Goal: Task Accomplishment & Management: Manage account settings

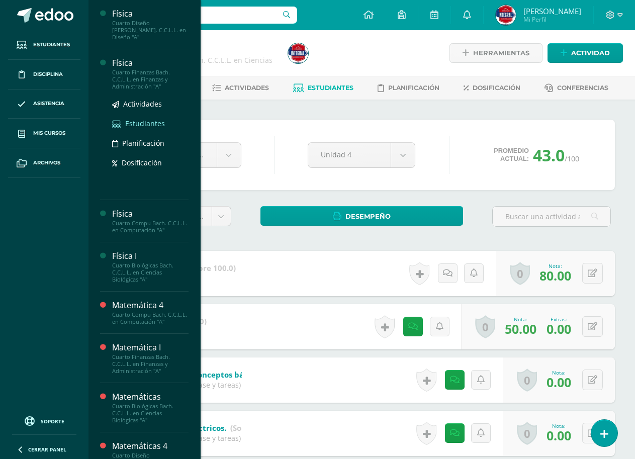
click at [131, 119] on span "Estudiantes" at bounding box center [145, 124] width 40 height 10
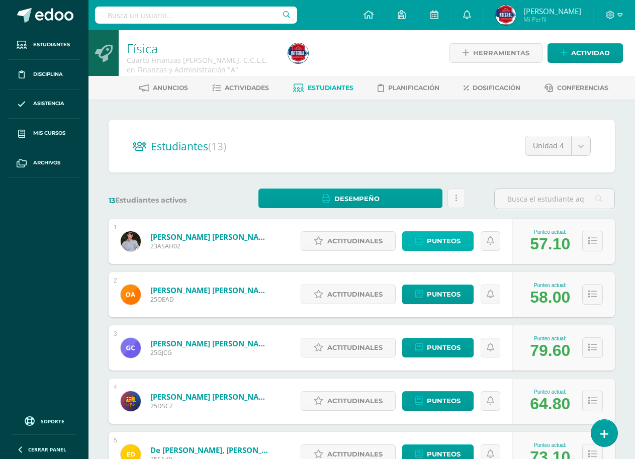
click at [450, 245] on span "Punteos" at bounding box center [444, 241] width 34 height 19
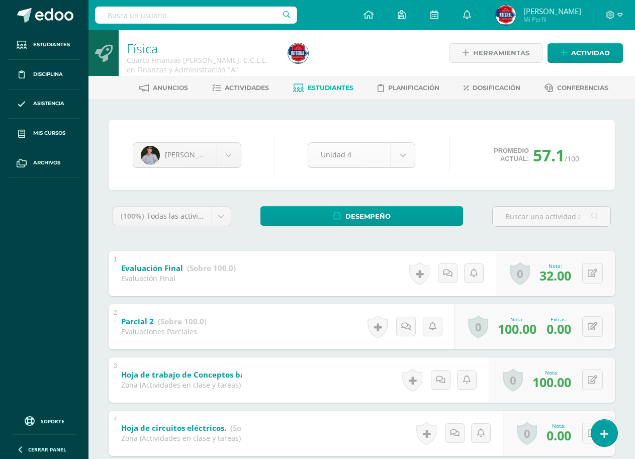
click at [403, 158] on body "Estudiantes Disciplina Asistencia Mis cursos Archivos Soporte Ayuda Reportar un…" at bounding box center [317, 368] width 635 height 736
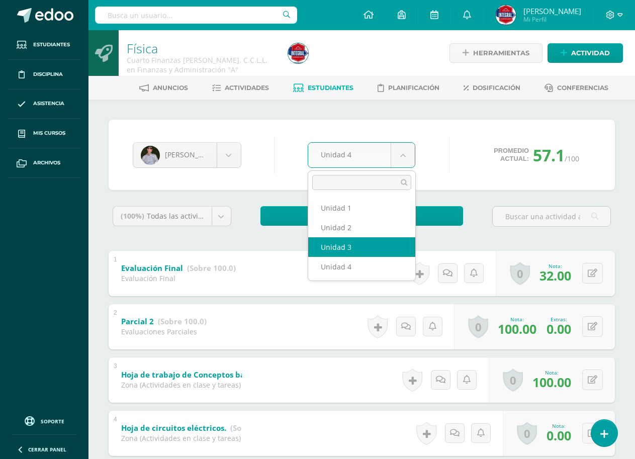
click at [354, 245] on div "(100%) Todas las actividades de esta unidad Todas las actividades de esta unida…" at bounding box center [362, 461] width 506 height 510
select select "Unidad 3"
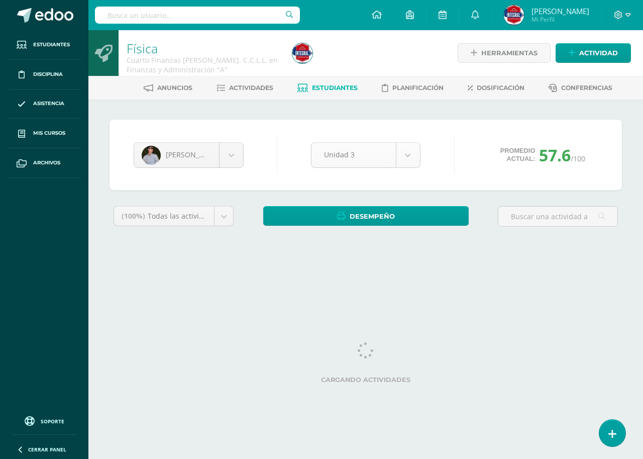
click at [379, 149] on body "Estudiantes Disciplina Asistencia Mis cursos Archivos Soporte Ayuda Reportar un…" at bounding box center [321, 135] width 643 height 271
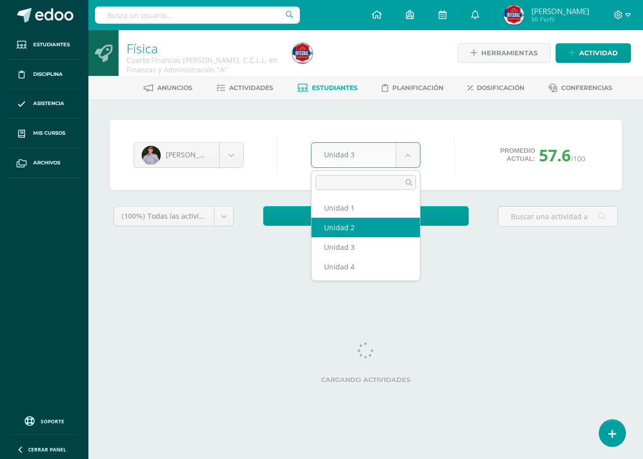
select select "Unidad 2"
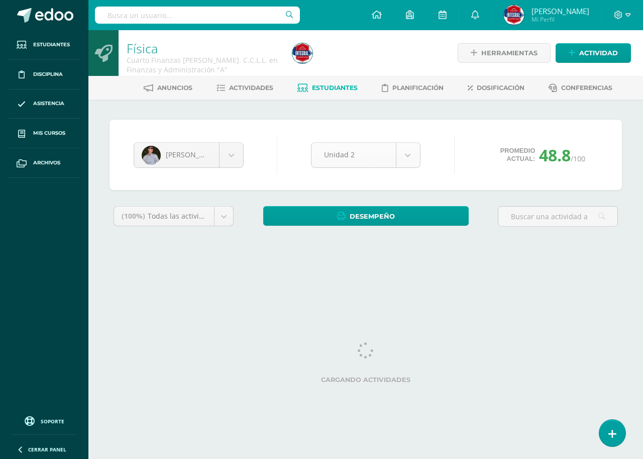
click at [374, 152] on body "Estudiantes Disciplina Asistencia Mis cursos Archivos Soporte Ayuda Reportar un…" at bounding box center [321, 135] width 643 height 271
select select "Unidad 1"
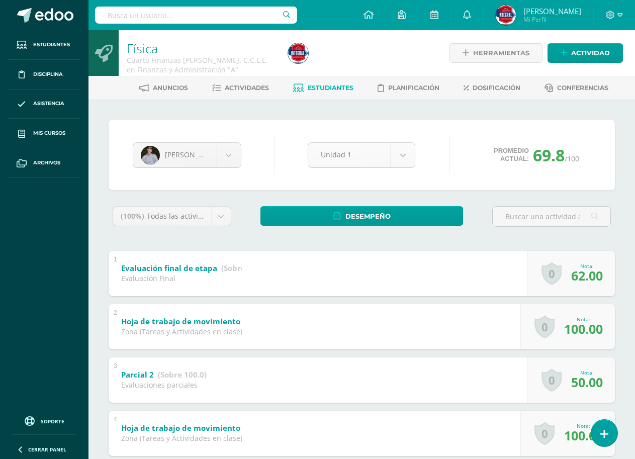
click at [372, 142] on body "Estudiantes Disciplina Asistencia Mis cursos Archivos Soporte Ayuda Reportar un…" at bounding box center [317, 368] width 635 height 736
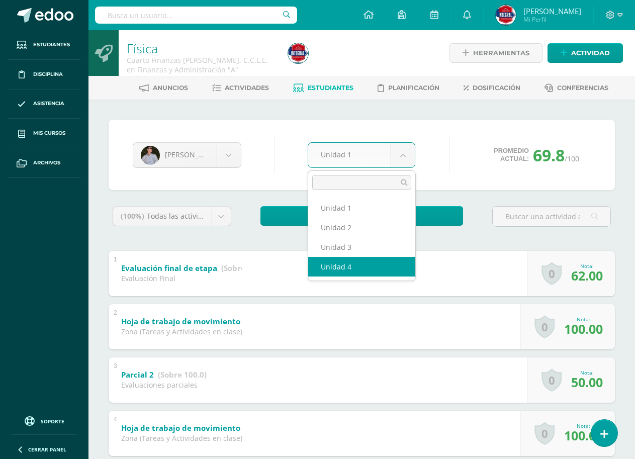
select select "Unidad 4"
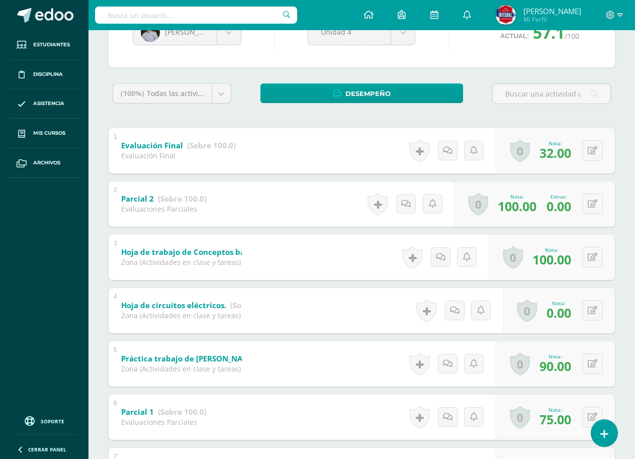
scroll to position [151, 0]
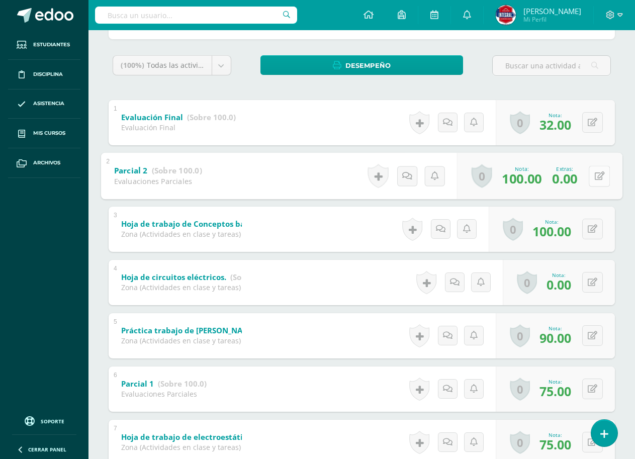
click at [595, 173] on icon at bounding box center [600, 175] width 10 height 9
click at [541, 177] on input "0.00" at bounding box center [534, 178] width 40 height 20
type input "80"
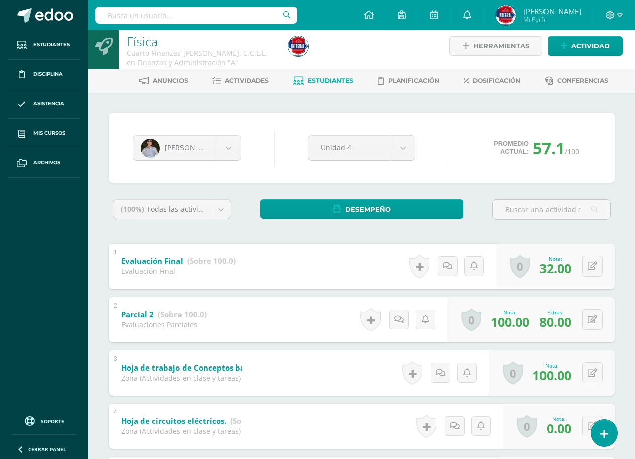
scroll to position [0, 0]
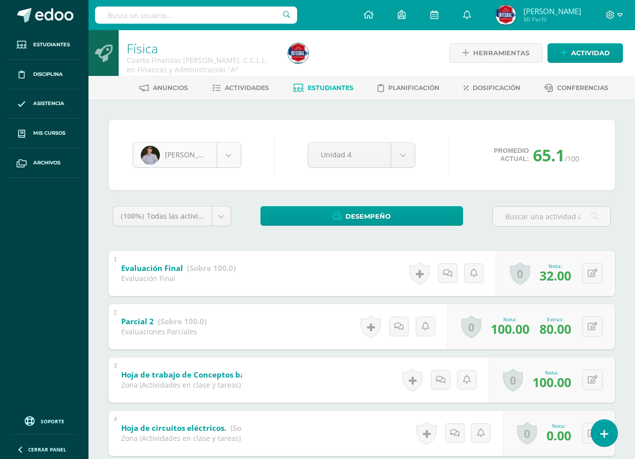
click at [224, 149] on body "Estudiantes Disciplina Asistencia Mis cursos Archivos Soporte Ayuda Reportar un…" at bounding box center [317, 368] width 635 height 736
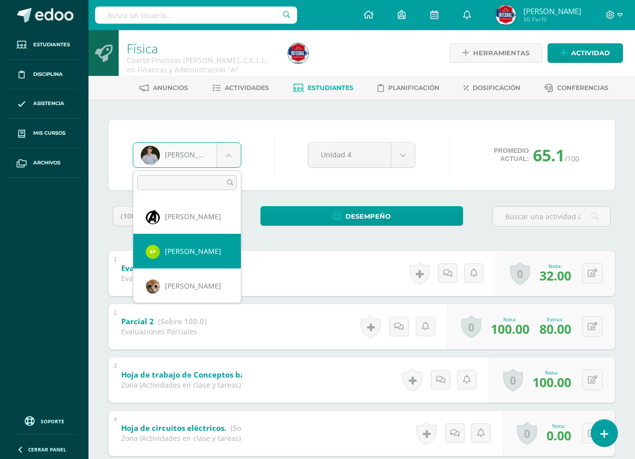
scroll to position [251, 0]
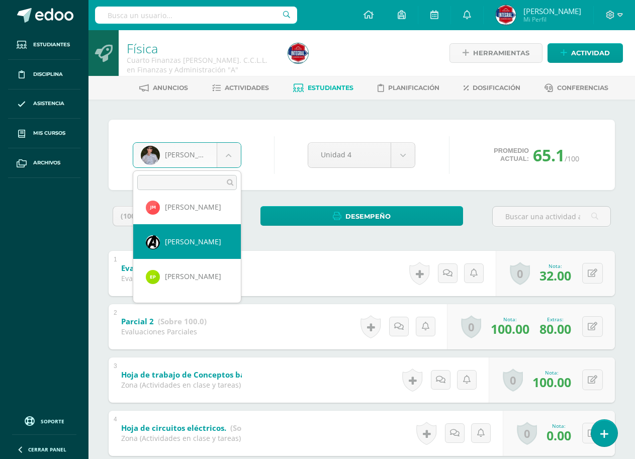
select select "1078"
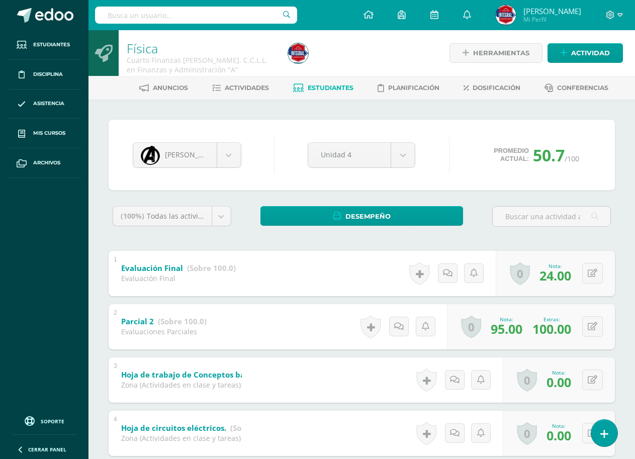
click at [231, 50] on h1 "Física" at bounding box center [201, 48] width 149 height 14
click at [128, 198] on div "Benjamin Maradiaga Jorge Abugarade Osman Alburez Graciela Calderón Derick Chiu …" at bounding box center [362, 418] width 514 height 596
click at [194, 160] on body "Estudiantes Disciplina Asistencia Mis cursos Archivos Soporte Ayuda Reportar un…" at bounding box center [317, 368] width 635 height 736
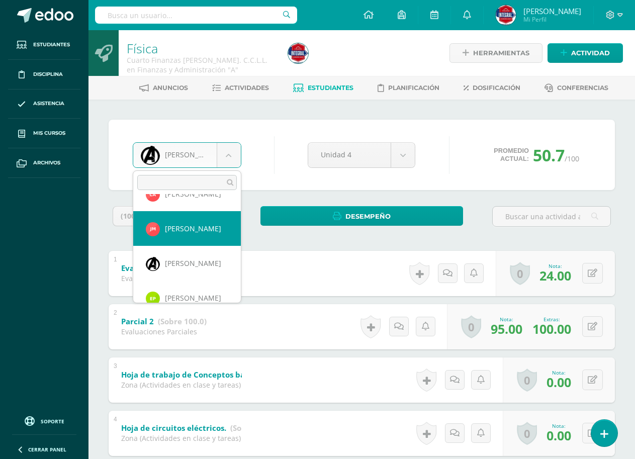
scroll to position [149, 0]
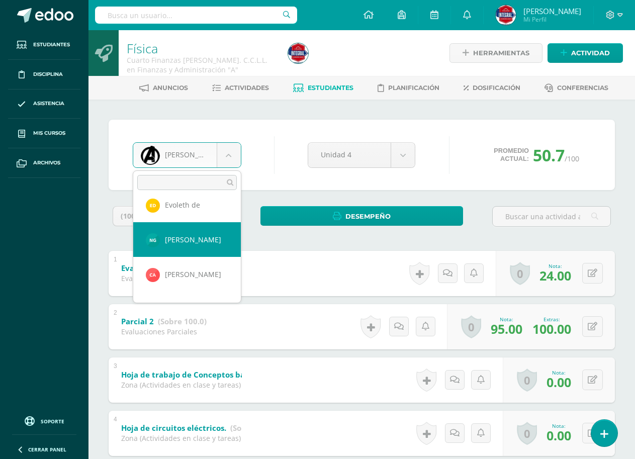
click at [286, 165] on body "Estudiantes Disciplina Asistencia Mis cursos Archivos Soporte Ayuda Reportar un…" at bounding box center [317, 368] width 635 height 736
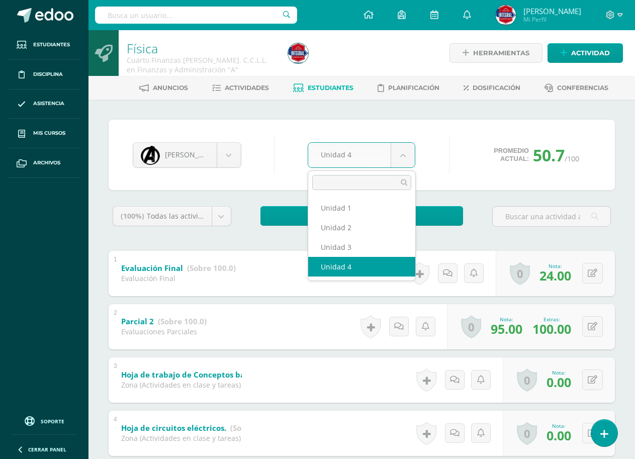
click at [343, 157] on body "Estudiantes Disciplina Asistencia Mis cursos Archivos Soporte Ayuda Reportar un…" at bounding box center [317, 368] width 635 height 736
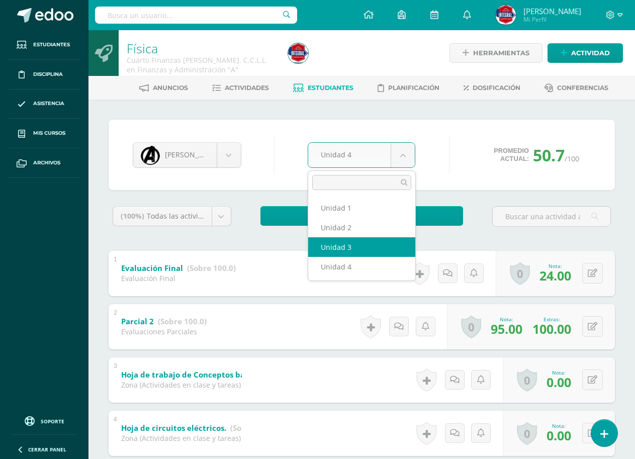
select select "Unidad 3"
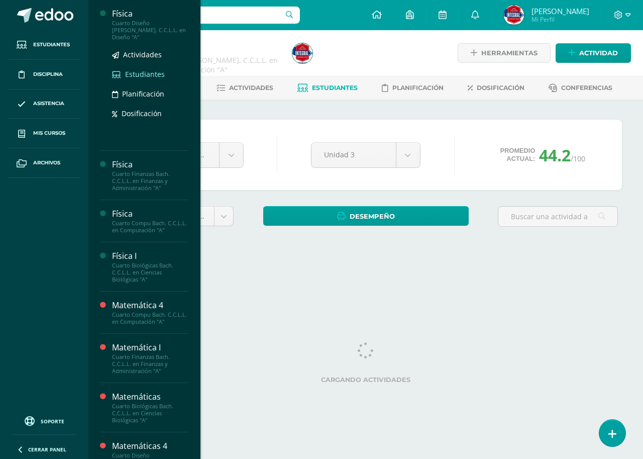
click at [149, 69] on span "Estudiantes" at bounding box center [145, 74] width 40 height 10
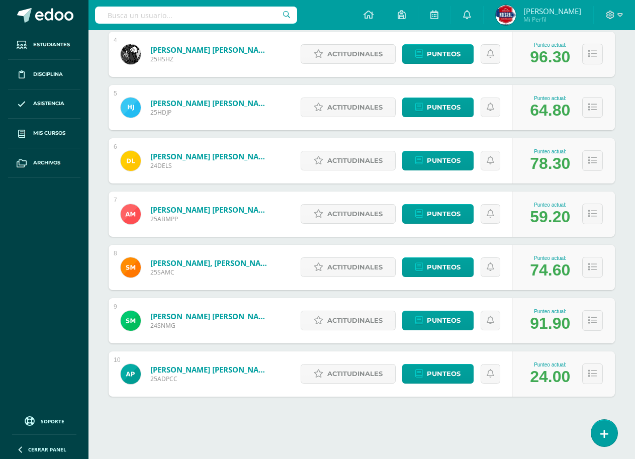
scroll to position [348, 0]
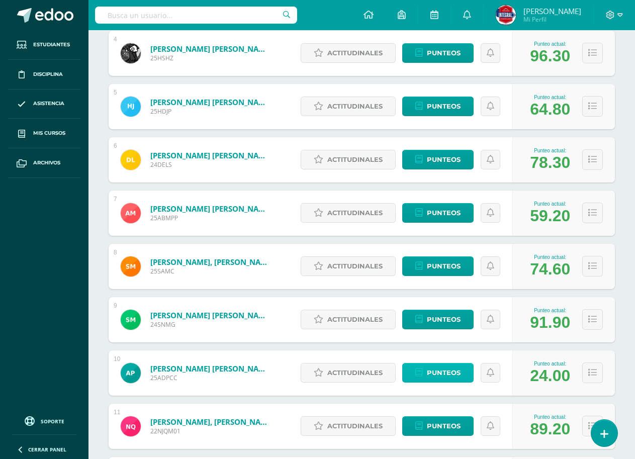
click at [450, 371] on span "Punteos" at bounding box center [444, 372] width 34 height 19
